Goal: Transaction & Acquisition: Purchase product/service

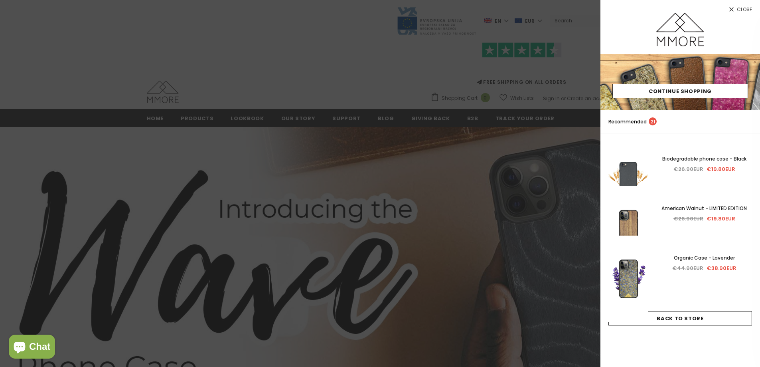
click at [335, 32] on div at bounding box center [380, 183] width 760 height 367
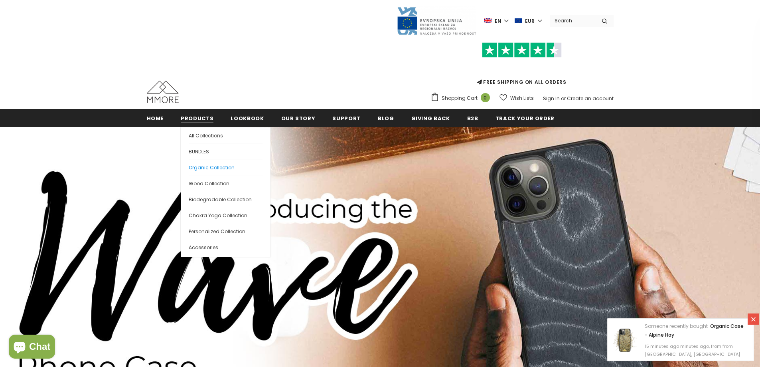
click at [201, 167] on span "Organic Collection" at bounding box center [212, 167] width 46 height 7
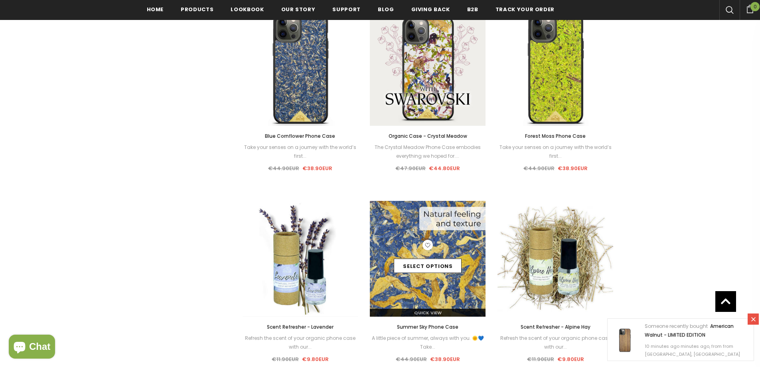
scroll to position [601, 0]
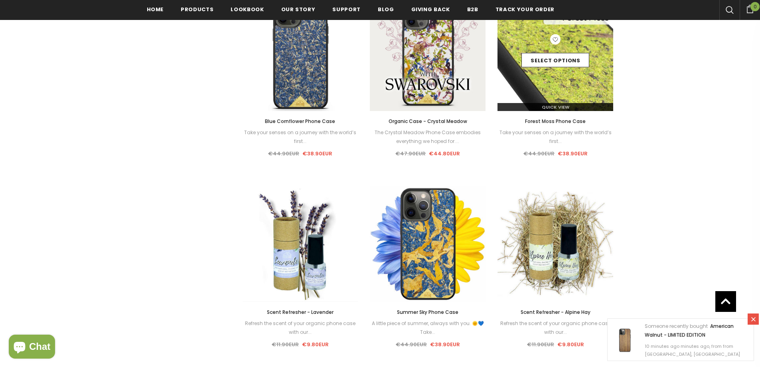
click at [580, 69] on div "Select options" at bounding box center [556, 53] width 116 height 38
click at [578, 61] on link "Select options" at bounding box center [556, 60] width 68 height 14
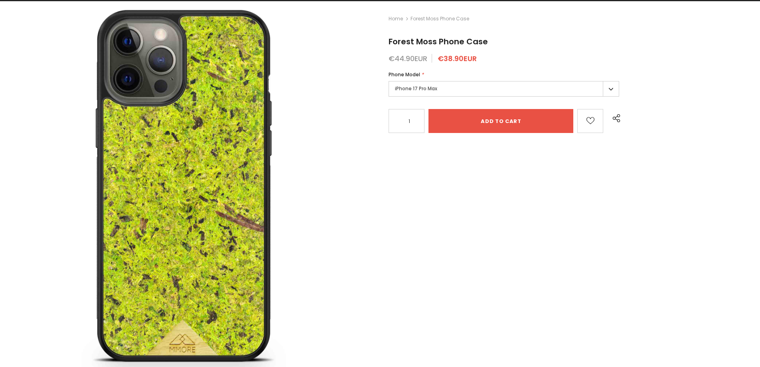
scroll to position [34, 0]
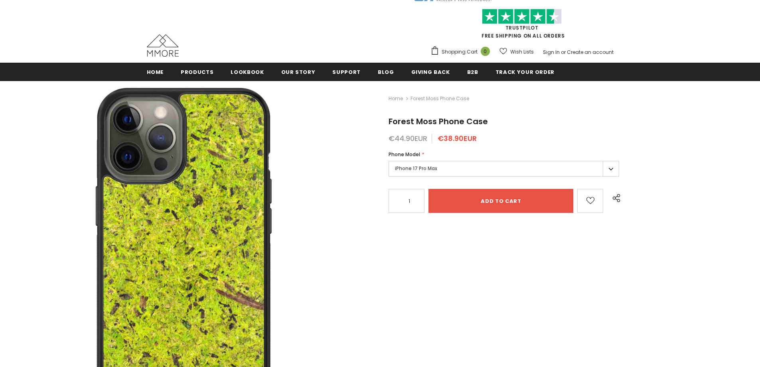
click at [238, 208] on img at bounding box center [182, 263] width 365 height 365
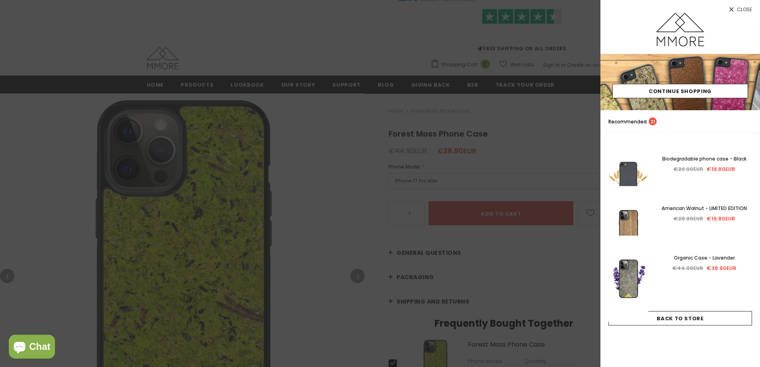
scroll to position [34, 0]
click at [275, 165] on div at bounding box center [380, 183] width 760 height 367
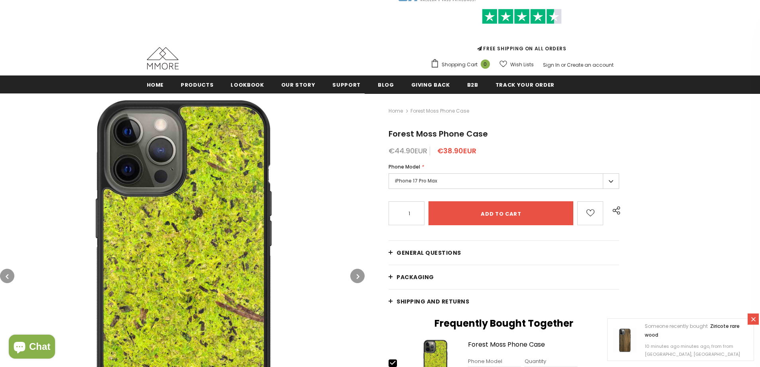
click at [353, 276] on button "button" at bounding box center [357, 276] width 14 height 14
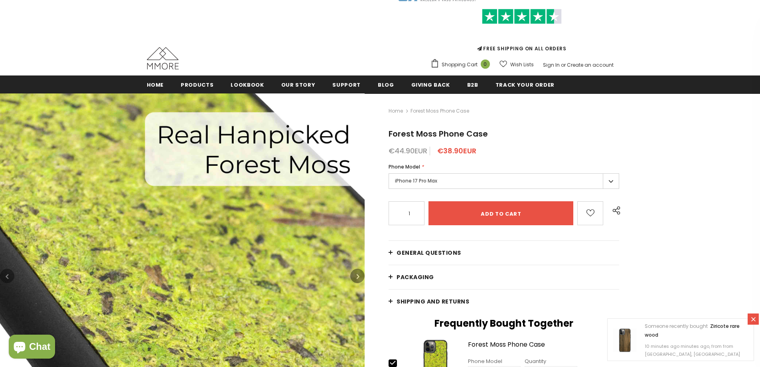
click at [360, 276] on button "button" at bounding box center [357, 276] width 14 height 14
click at [358, 276] on icon "button" at bounding box center [358, 276] width 3 height 8
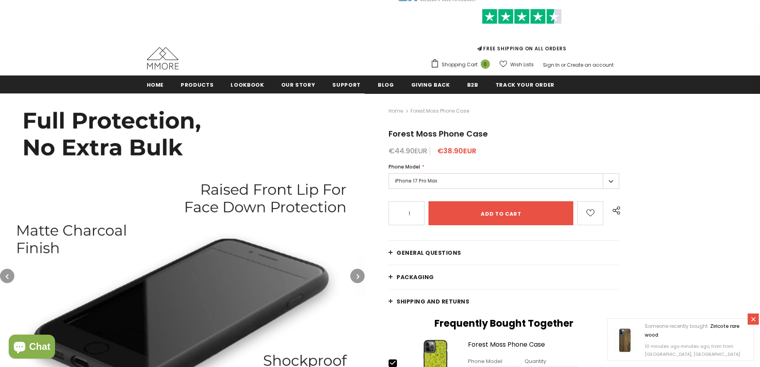
click at [358, 276] on icon "button" at bounding box center [358, 276] width 3 height 8
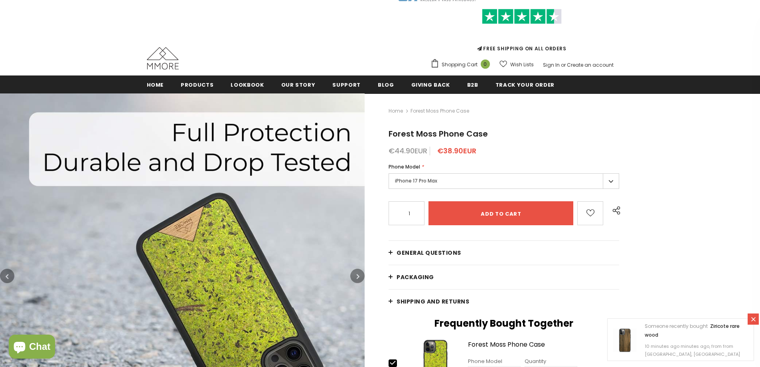
click at [358, 276] on icon "button" at bounding box center [358, 276] width 3 height 8
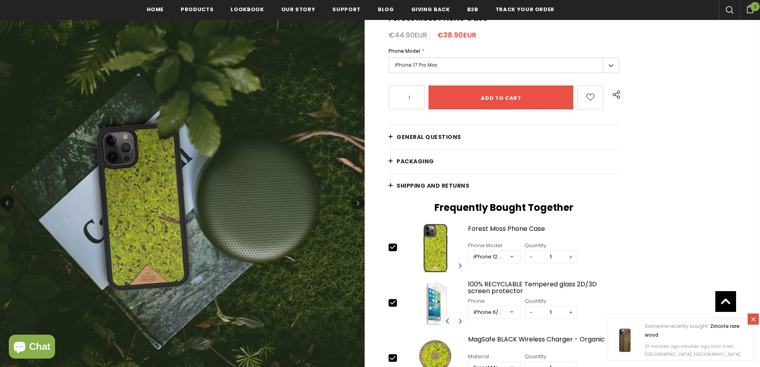
scroll to position [153, 0]
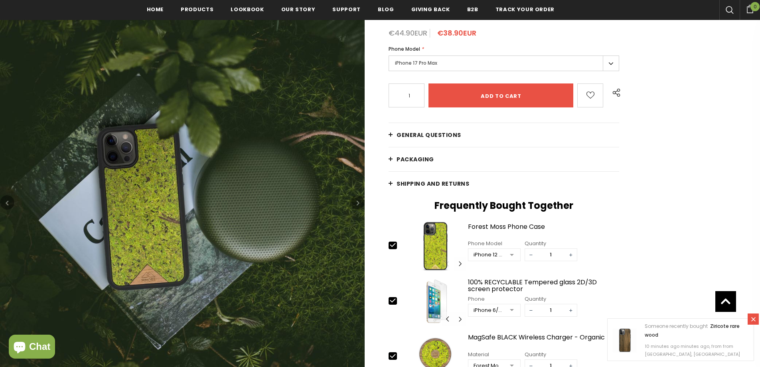
click at [357, 200] on icon "button" at bounding box center [358, 203] width 3 height 8
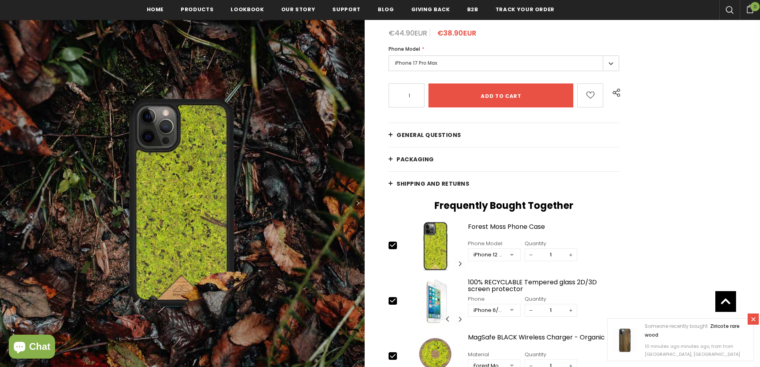
click at [357, 200] on icon "button" at bounding box center [358, 203] width 3 height 8
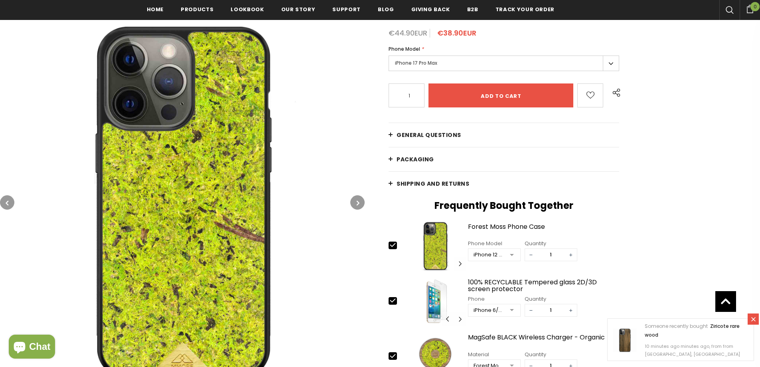
click at [357, 200] on icon "button" at bounding box center [358, 203] width 3 height 8
